Goal: Navigation & Orientation: Go to known website

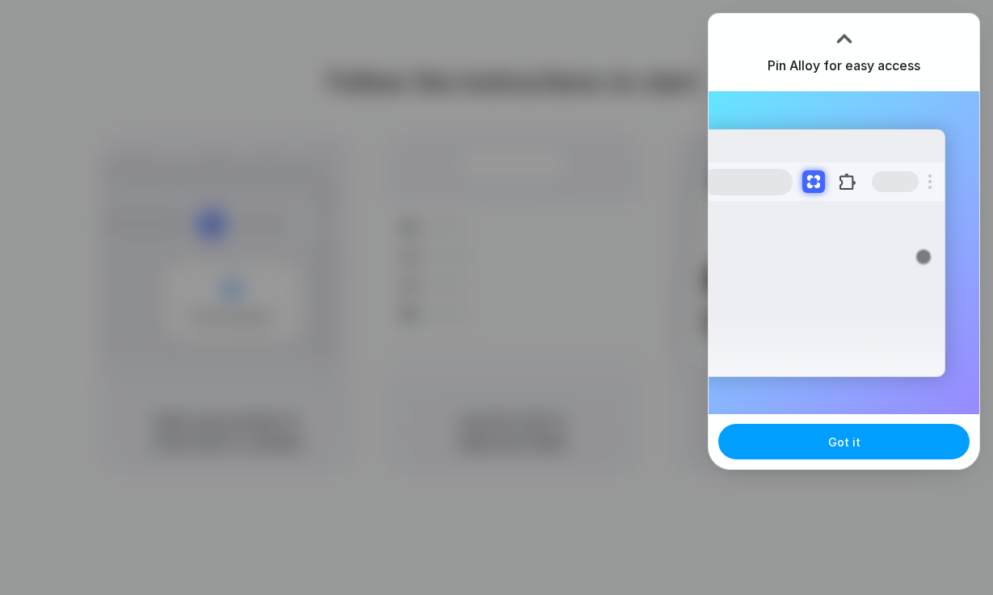
click at [873, 448] on button "Got it" at bounding box center [843, 442] width 251 height 36
